Goal: Information Seeking & Learning: Learn about a topic

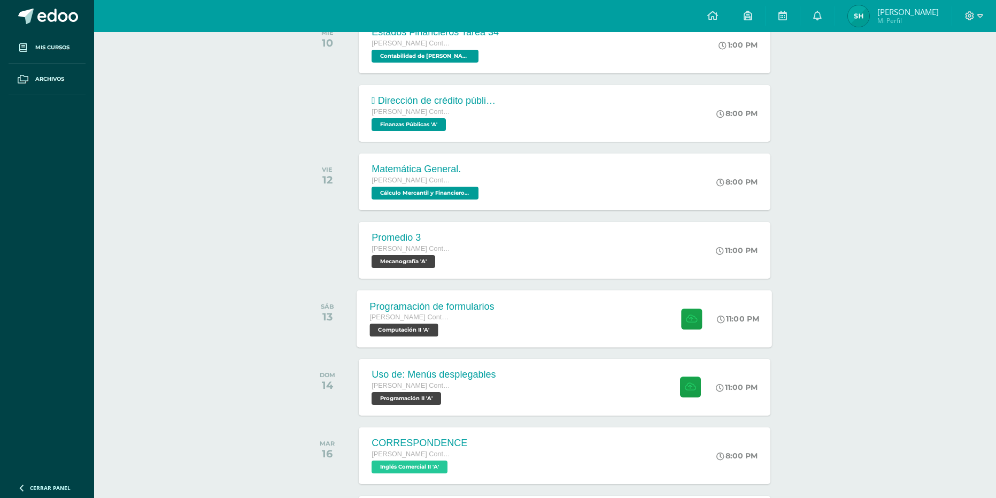
scroll to position [214, 0]
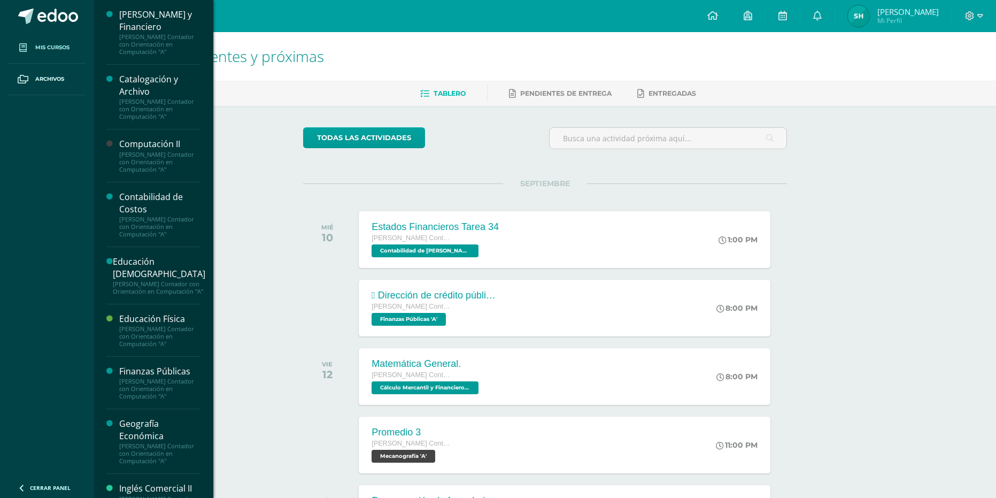
click at [56, 53] on link "Mis cursos" at bounding box center [47, 48] width 77 height 32
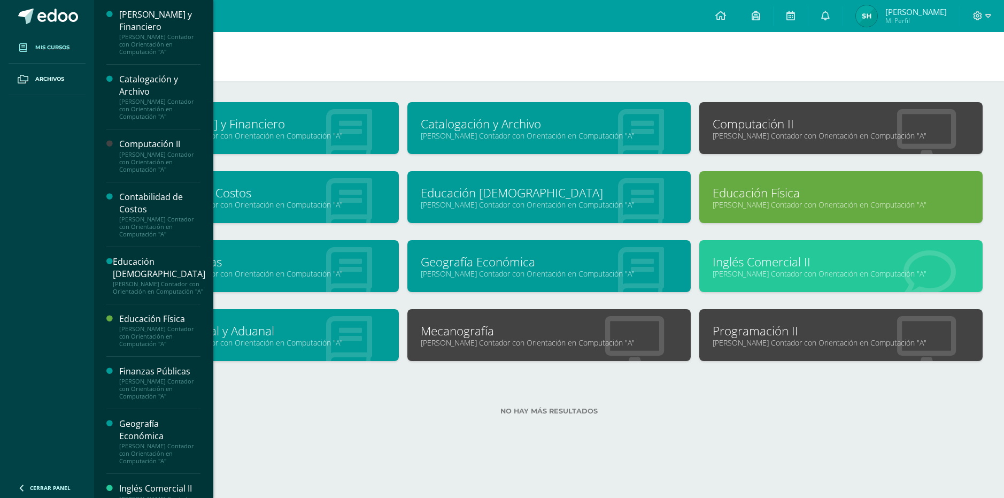
click at [322, 208] on link "Quinto Perito Contador con Orientación en Computación "A"" at bounding box center [257, 204] width 257 height 10
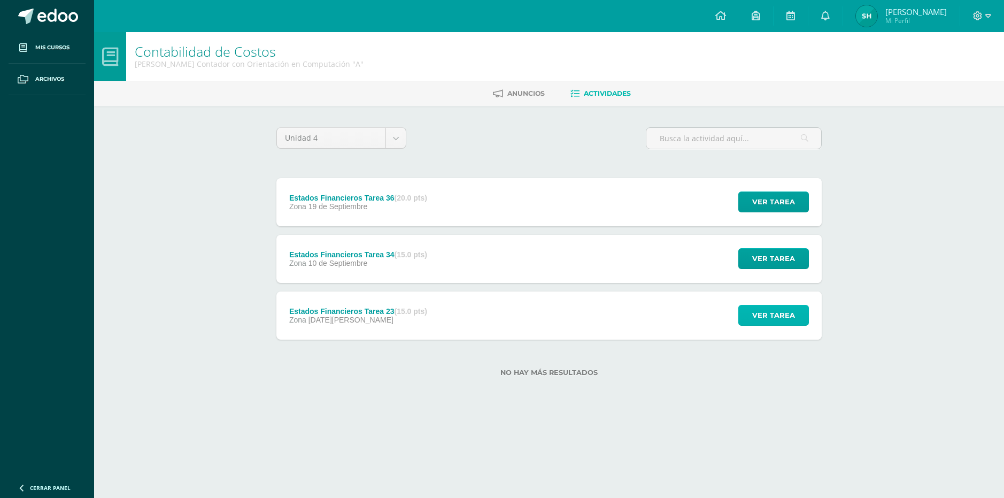
click at [759, 317] on span "Ver tarea" at bounding box center [773, 315] width 43 height 20
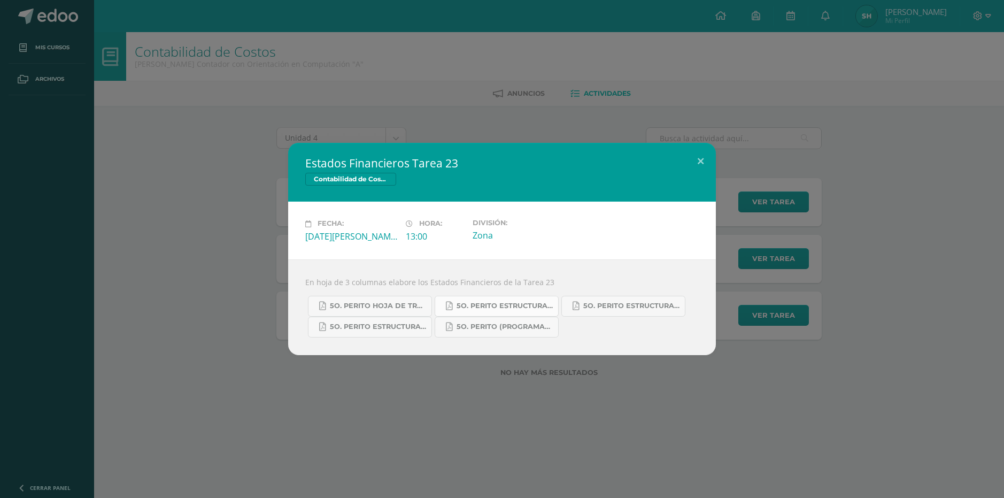
click at [521, 306] on span "5o. Perito Estructura del Estado de Resultados.pdf" at bounding box center [505, 306] width 96 height 9
